Goal: Transaction & Acquisition: Purchase product/service

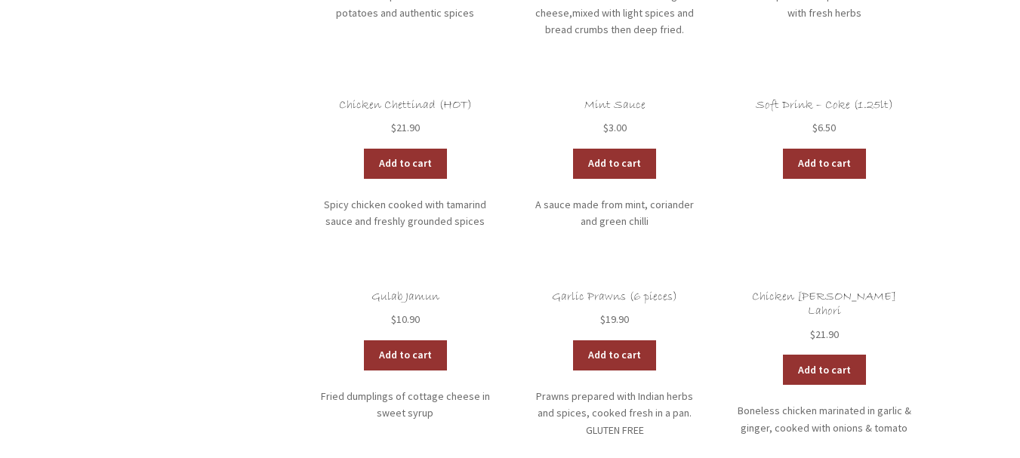
scroll to position [3775, 0]
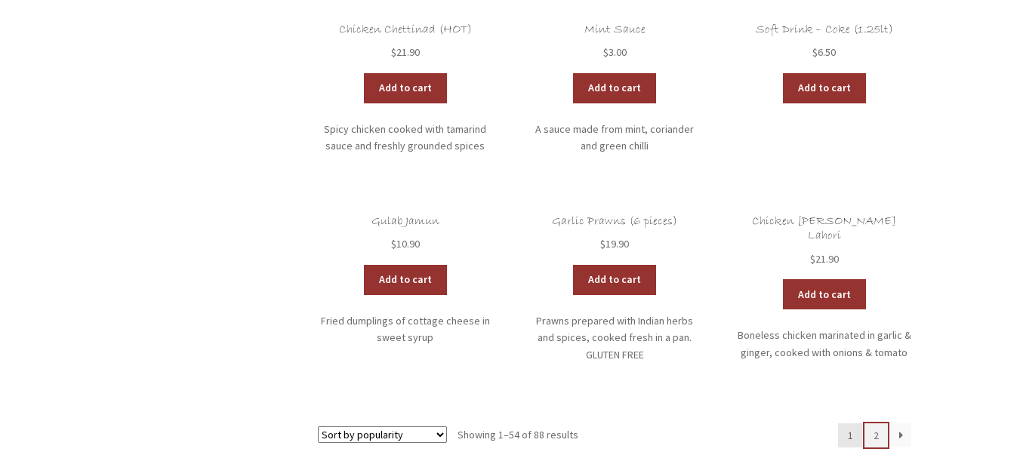
click at [879, 424] on link "2" at bounding box center [876, 436] width 24 height 24
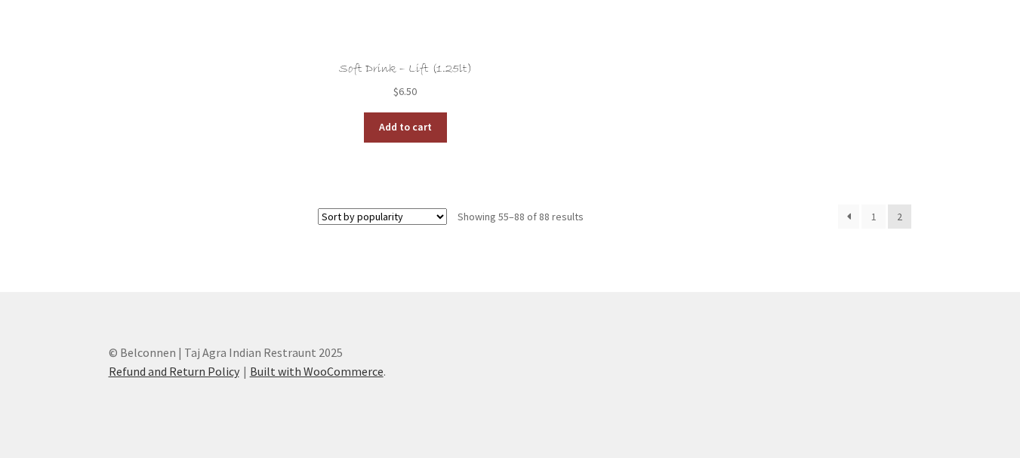
scroll to position [2568, 0]
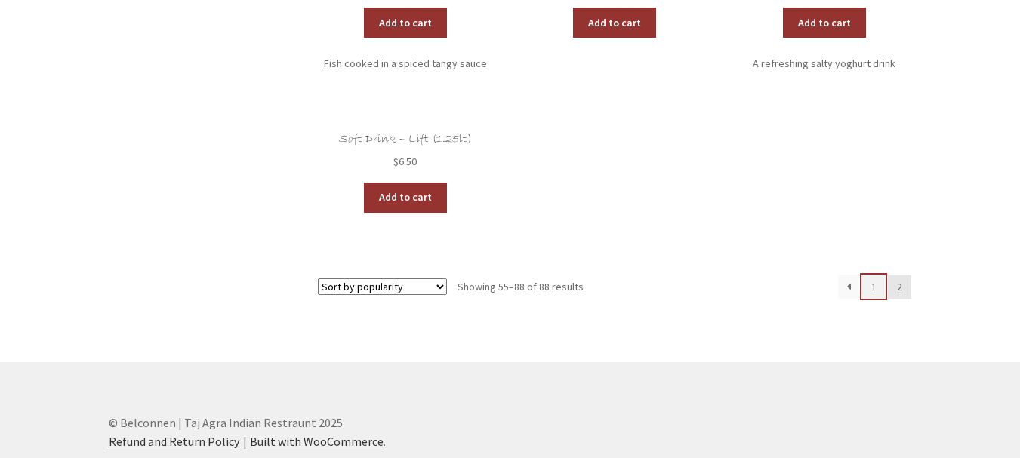
click at [879, 294] on link "1" at bounding box center [873, 287] width 24 height 24
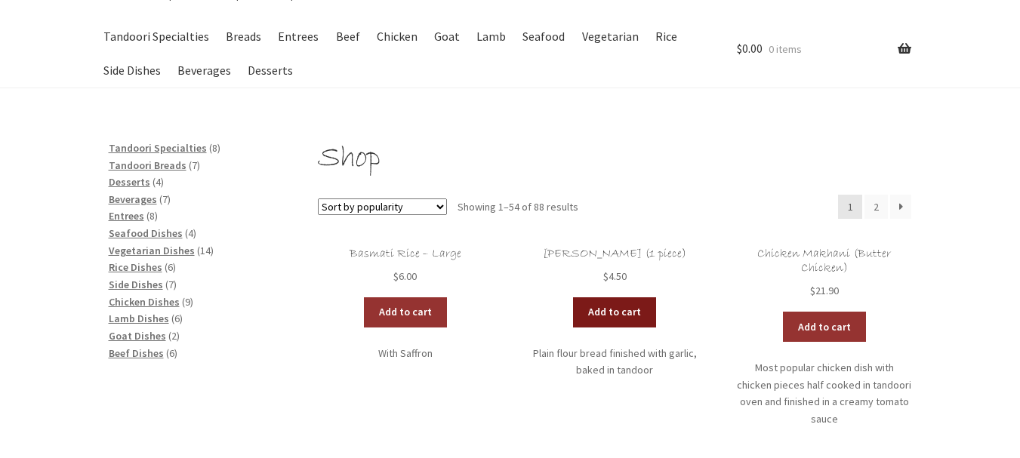
scroll to position [151, 0]
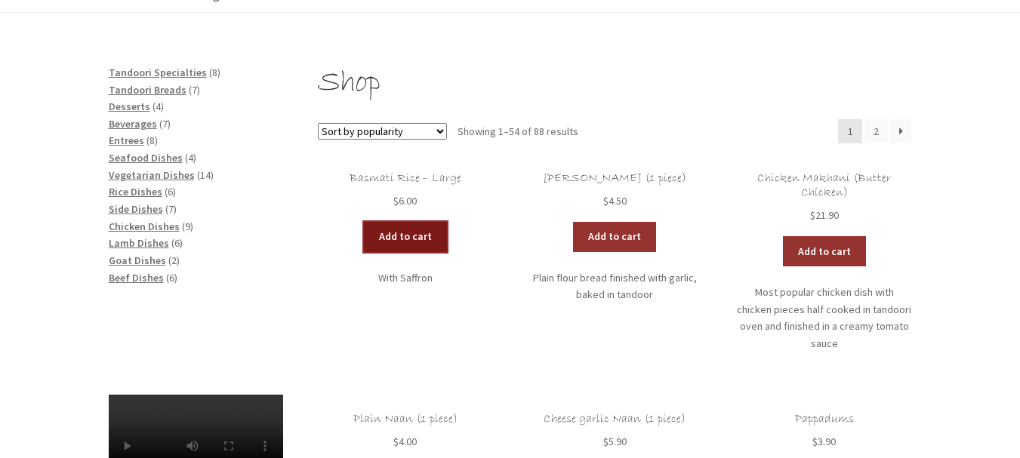
click at [396, 233] on link "Add to cart" at bounding box center [405, 237] width 83 height 30
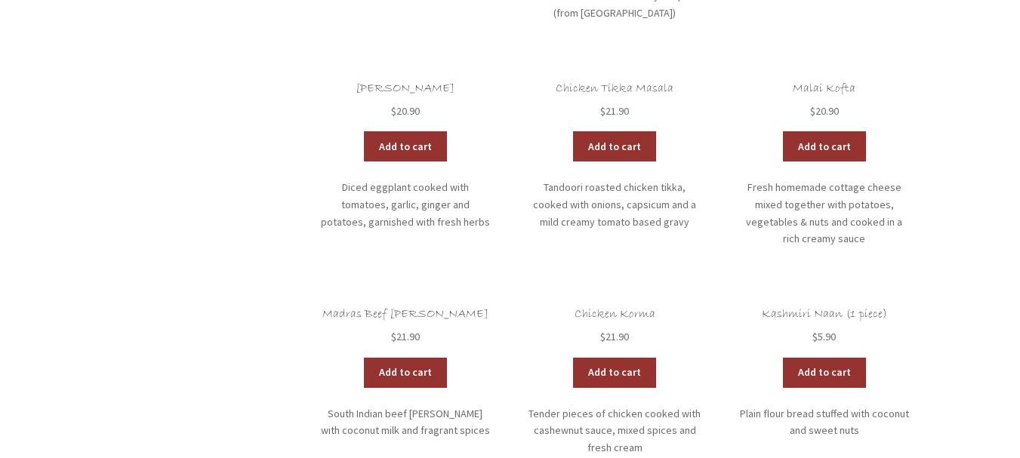
scroll to position [1359, 0]
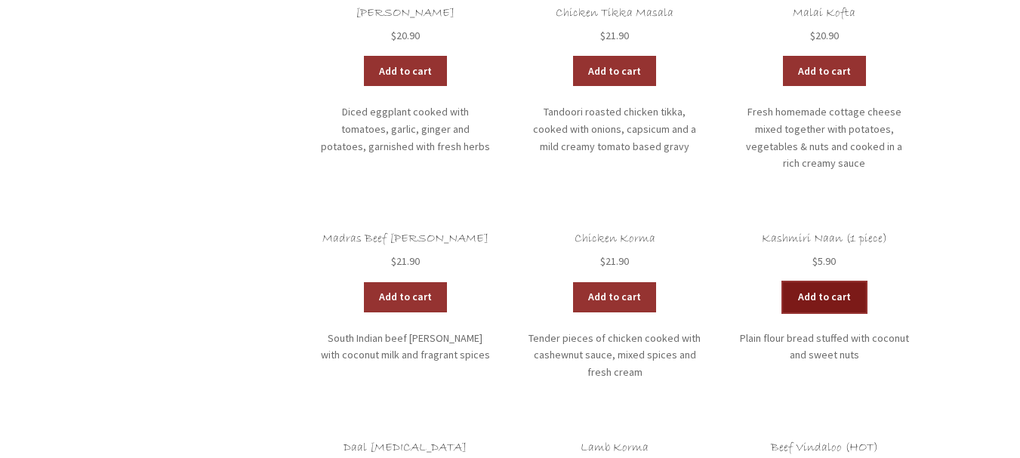
click at [833, 282] on link "Add to cart" at bounding box center [824, 297] width 83 height 30
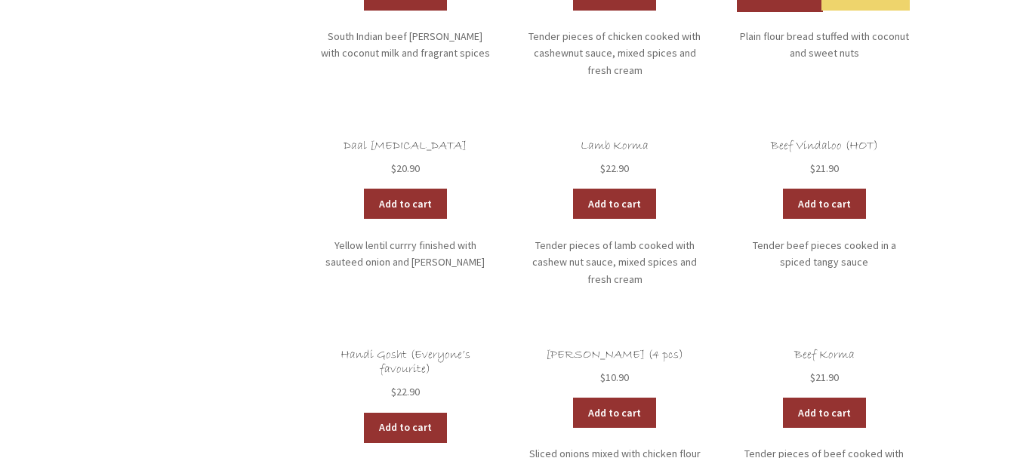
scroll to position [1736, 0]
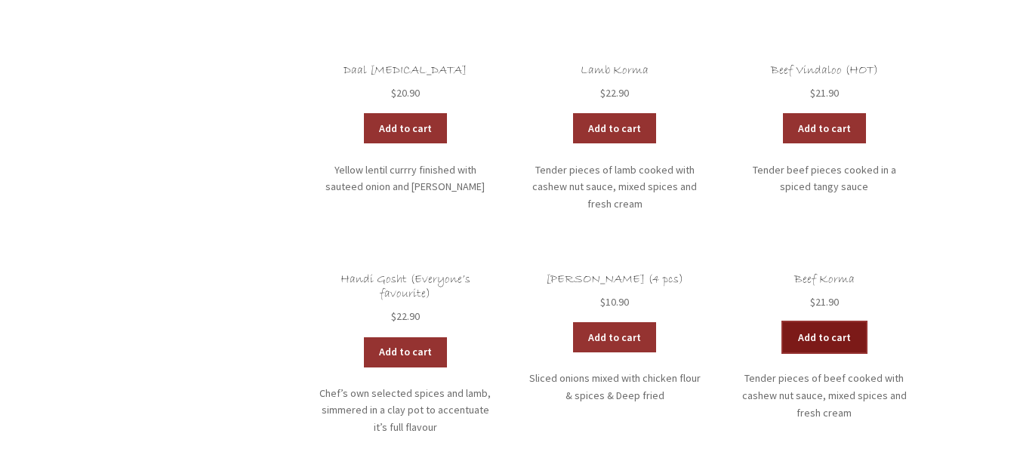
click at [829, 322] on link "Add to cart" at bounding box center [824, 337] width 83 height 30
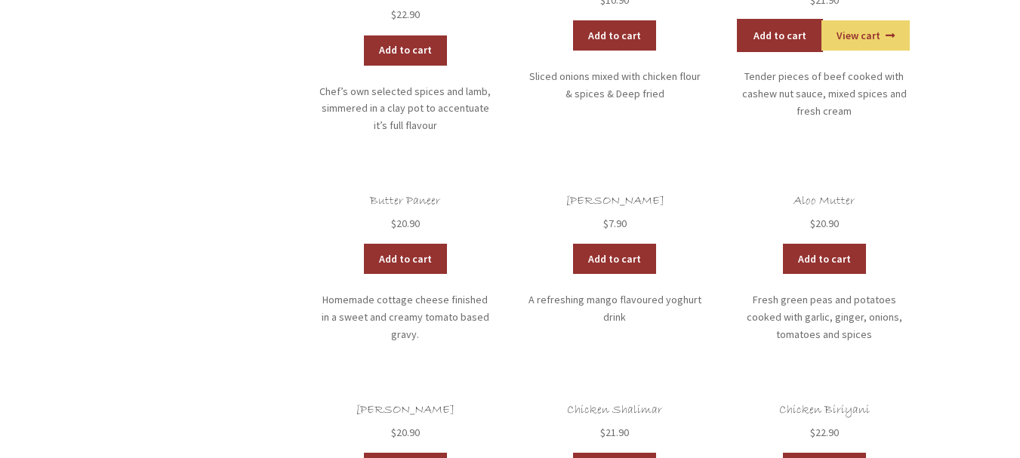
scroll to position [1887, 0]
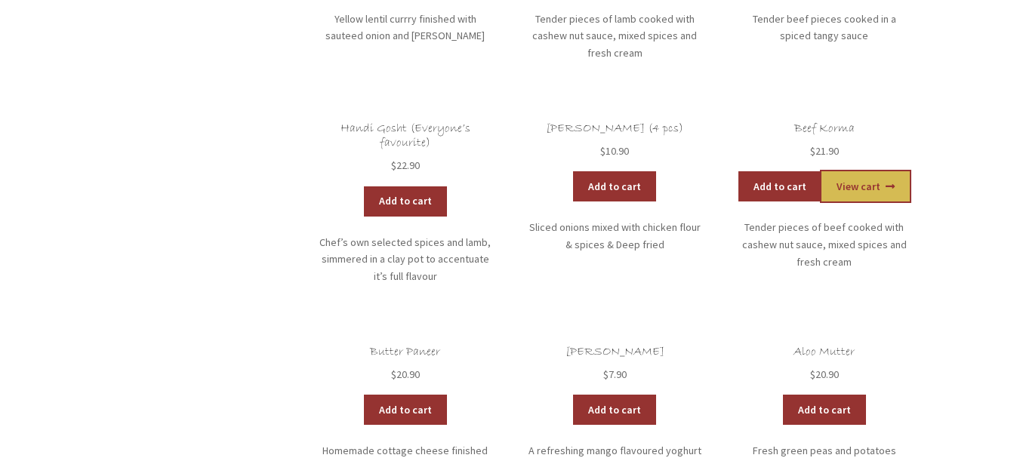
click at [861, 171] on link "View cart" at bounding box center [865, 186] width 88 height 30
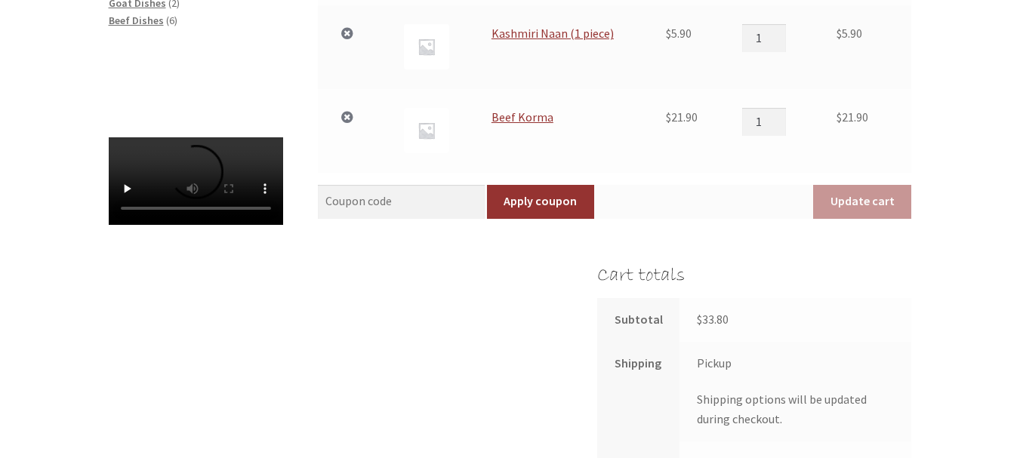
scroll to position [604, 0]
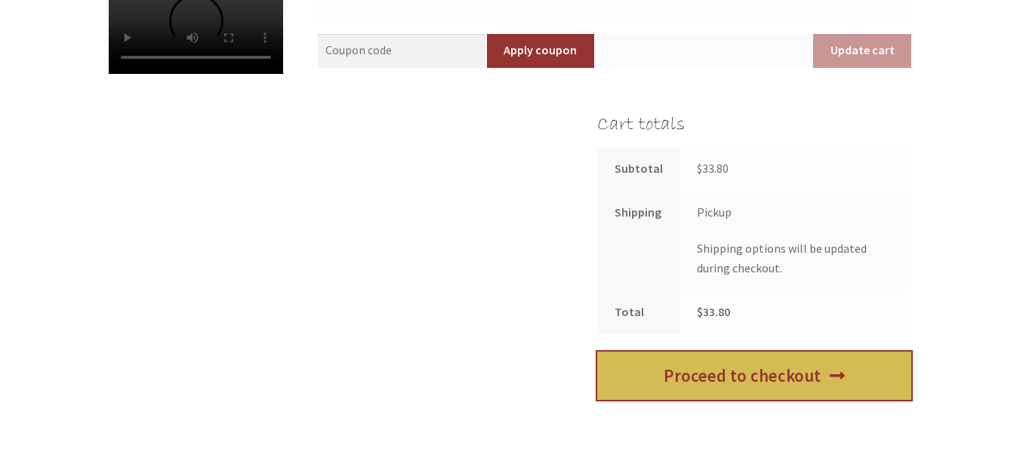
click at [763, 378] on link "Proceed to checkout" at bounding box center [754, 376] width 314 height 49
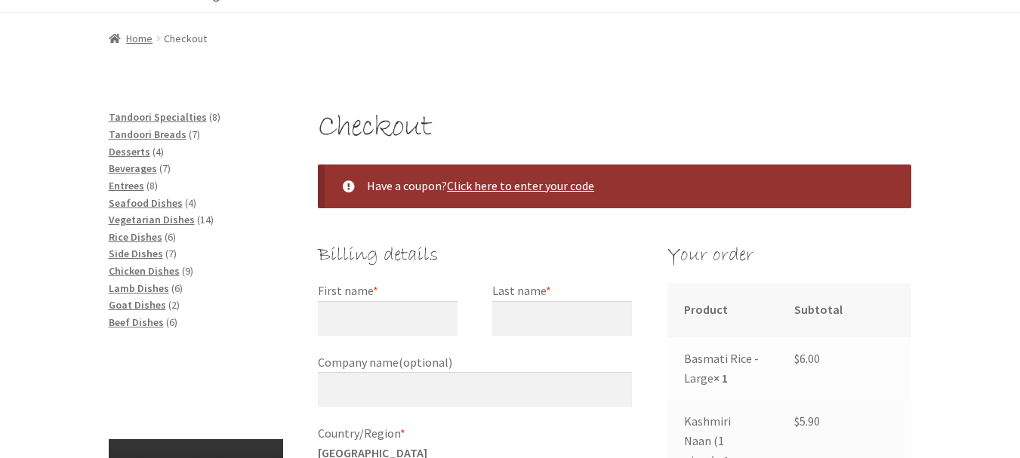
scroll to position [226, 0]
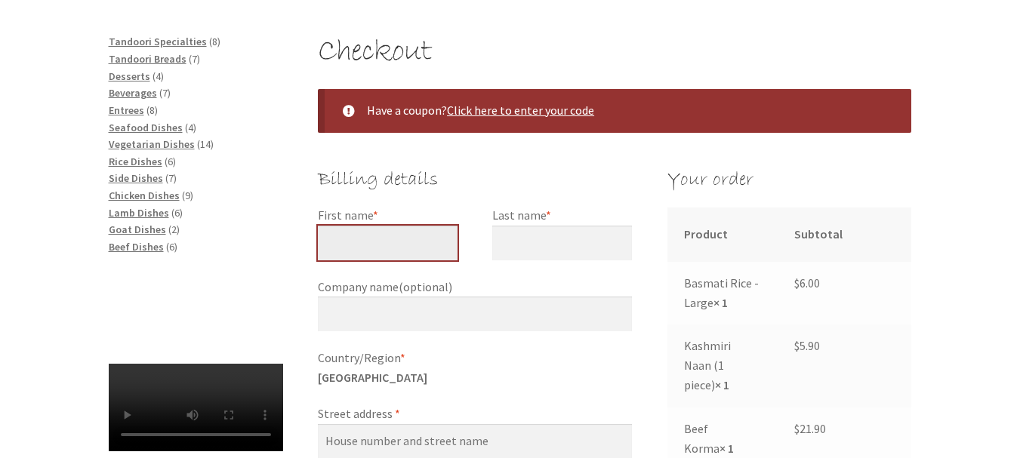
click at [384, 245] on input "First name *" at bounding box center [388, 243] width 140 height 35
type input "Mark"
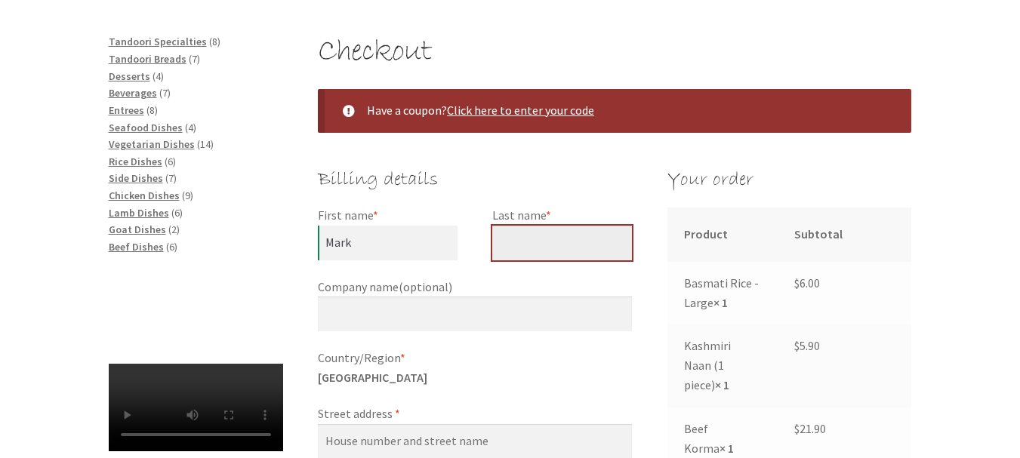
click at [536, 250] on input "Last name *" at bounding box center [562, 243] width 140 height 35
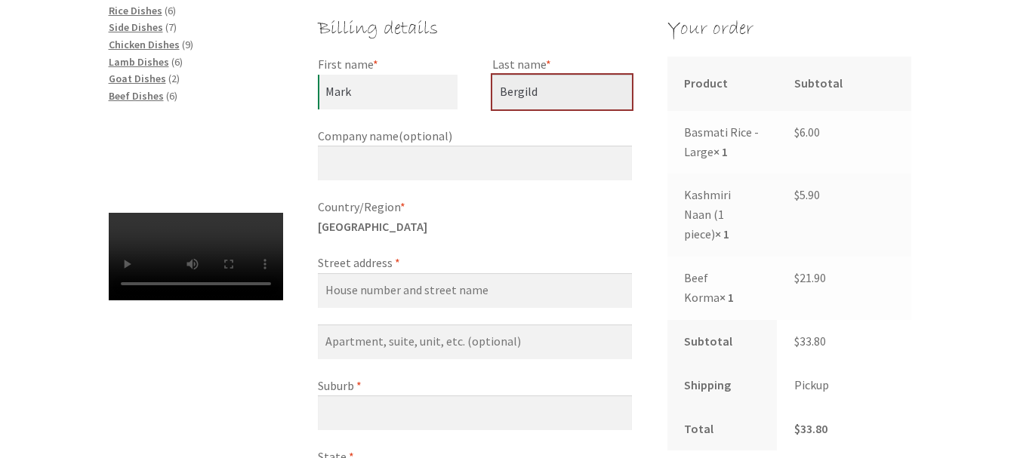
type input "Bergild"
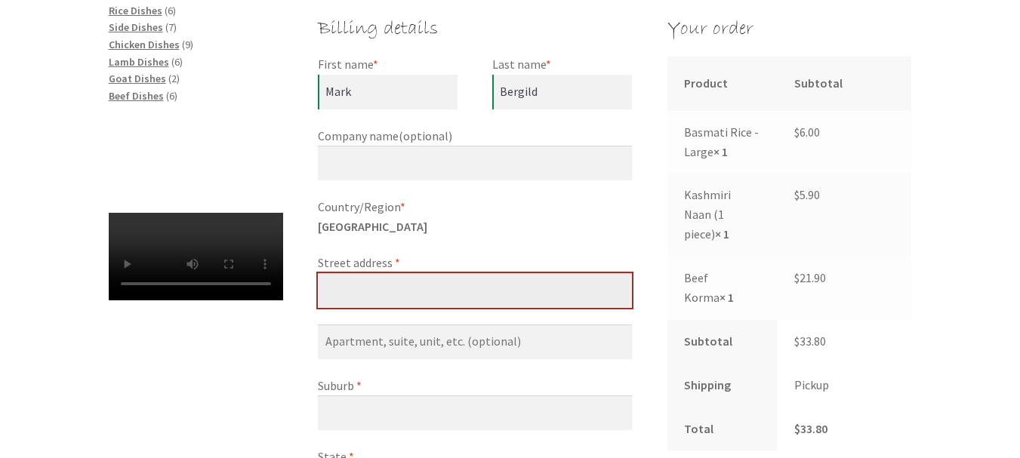
click at [510, 291] on input "Street address *" at bounding box center [475, 290] width 314 height 35
type input "[STREET_ADDRESS][PERSON_NAME]"
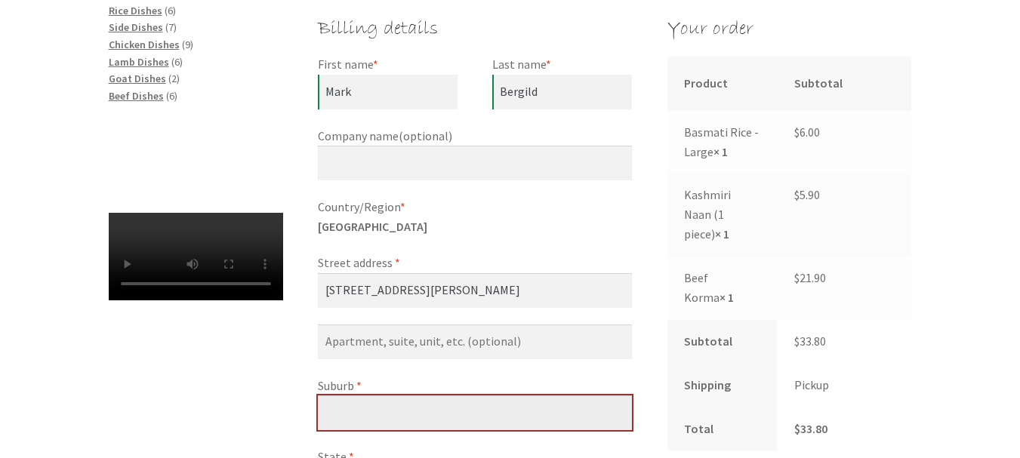
type input "MACQUARIE"
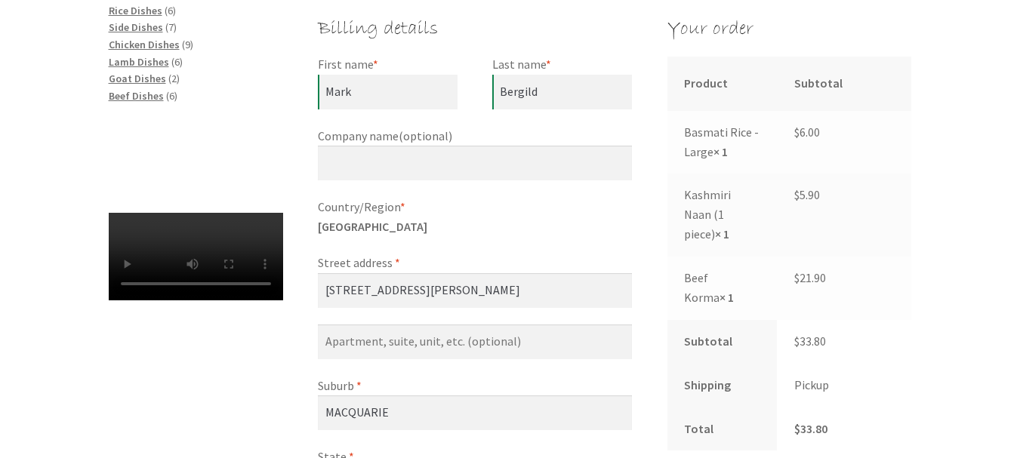
select select "ACT"
type input "2614"
type input "[PHONE_NUMBER]"
type input "[EMAIL_ADDRESS][DOMAIN_NAME]"
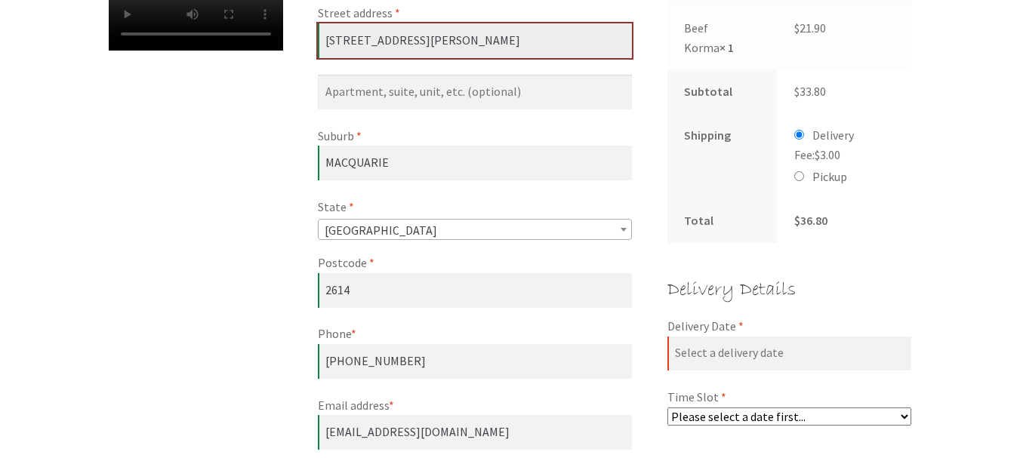
scroll to position [703, 0]
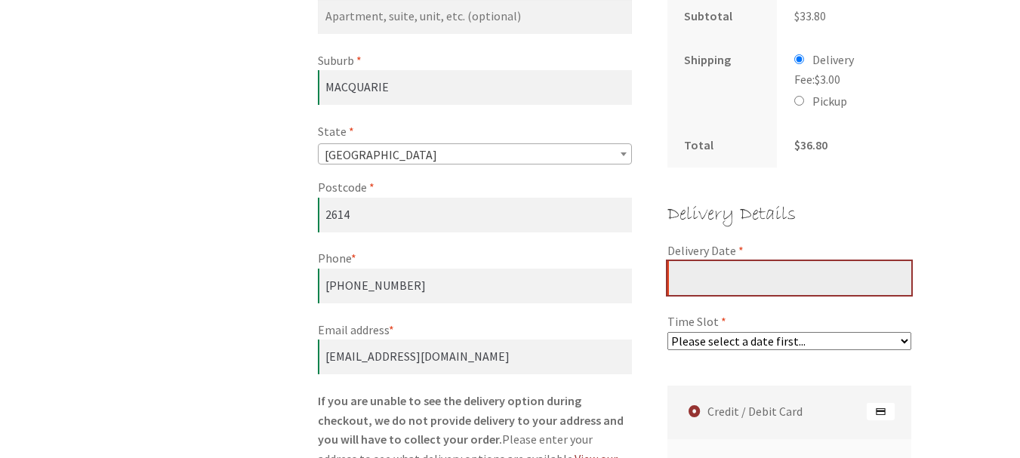
click at [841, 269] on input "Delivery Date *" at bounding box center [789, 278] width 245 height 35
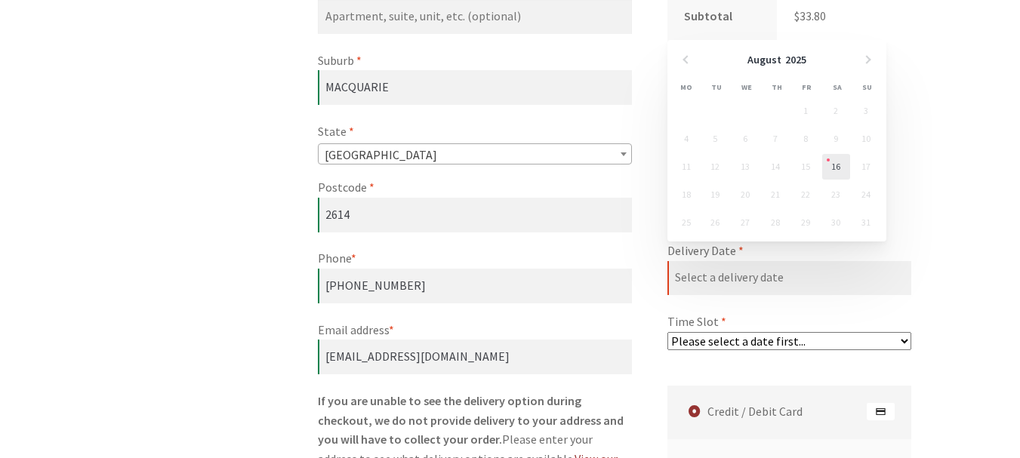
click at [836, 168] on link "16" at bounding box center [836, 167] width 28 height 26
type input "[DATE]"
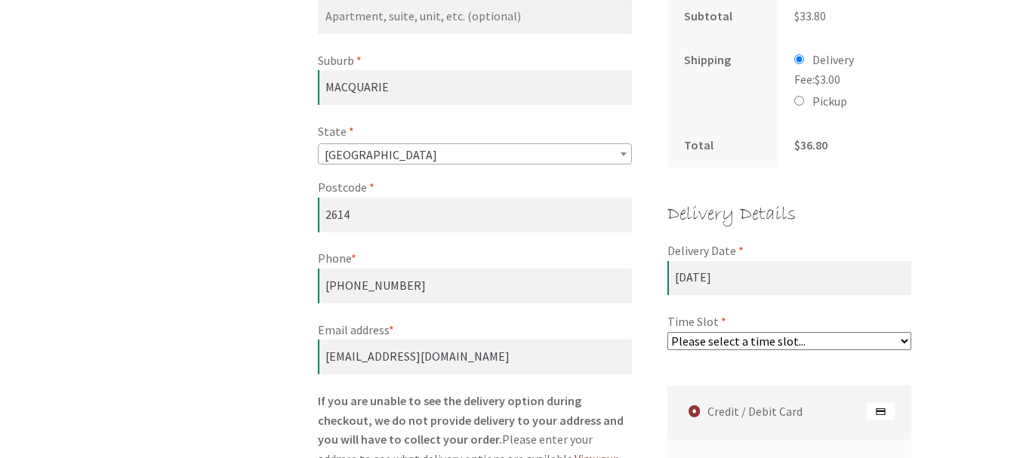
click at [898, 332] on select "Please select a time slot... 07:25 PM - 07:55 PM 07:55 PM - 08:25 PM 08:25 PM -…" at bounding box center [789, 341] width 245 height 18
select select "60c2ef62db861/3|0.00"
click at [667, 332] on select "Please select a time slot... 07:25 PM - 07:55 PM 07:55 PM - 08:25 PM 08:25 PM -…" at bounding box center [789, 341] width 245 height 18
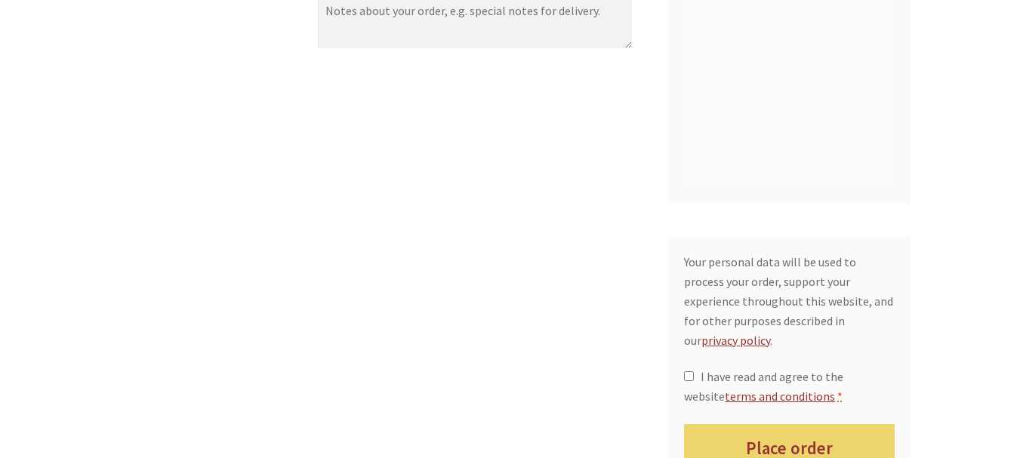
scroll to position [1329, 0]
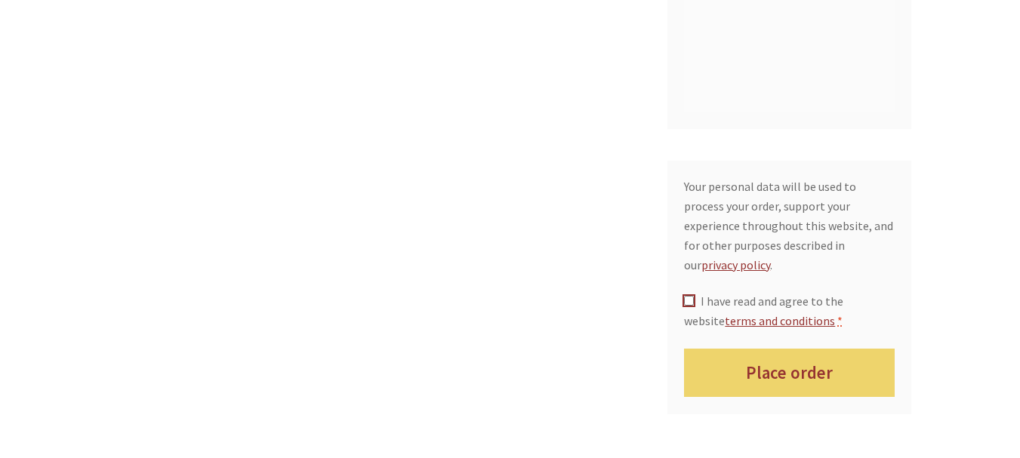
click at [689, 296] on input "I have read and agree to the website terms and conditions *" at bounding box center [689, 301] width 10 height 10
checkbox input "true"
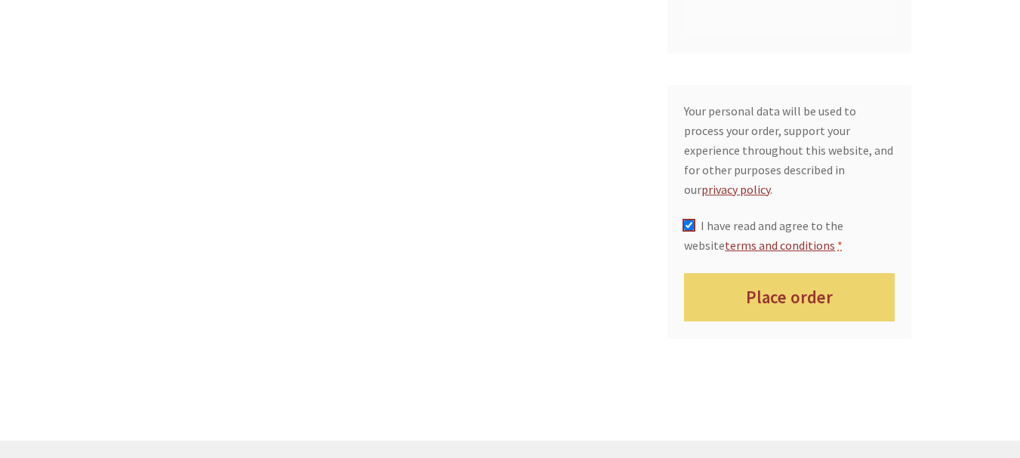
scroll to position [1480, 0]
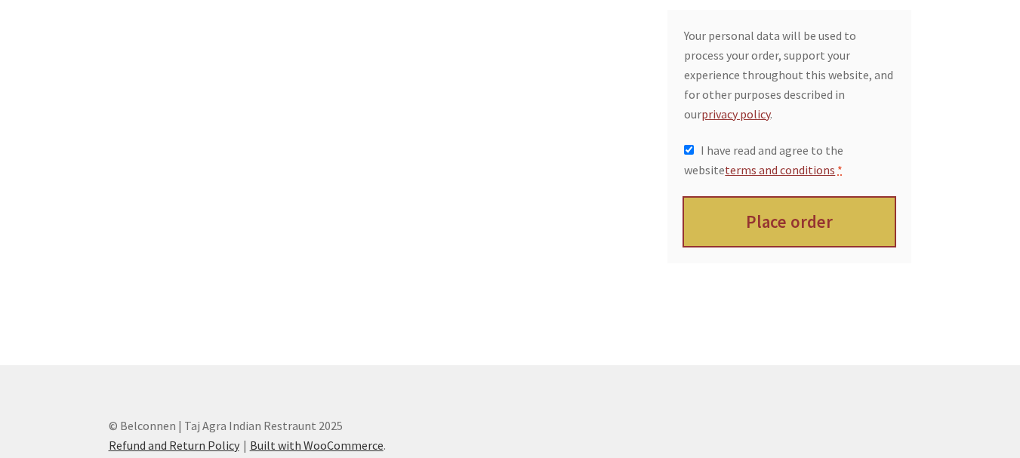
click at [783, 198] on button "Place order" at bounding box center [789, 222] width 211 height 49
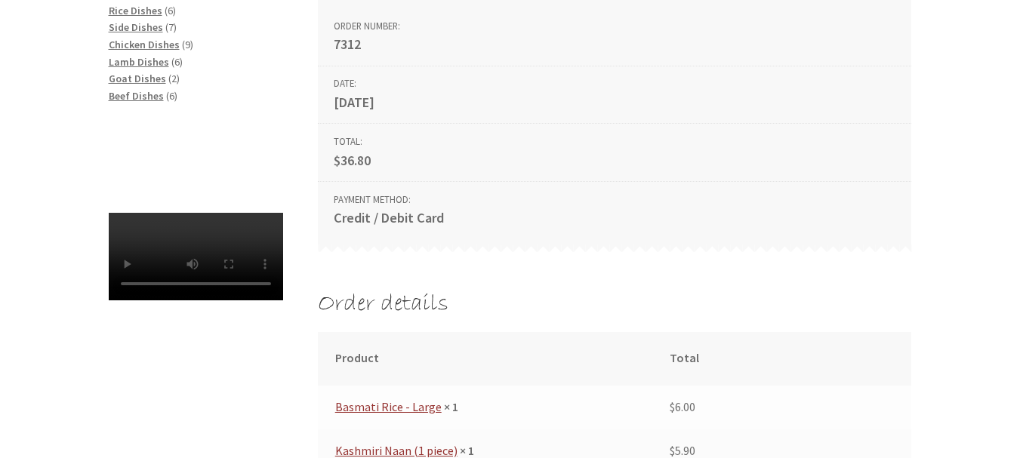
scroll to position [453, 0]
